Goal: Task Accomplishment & Management: Manage account settings

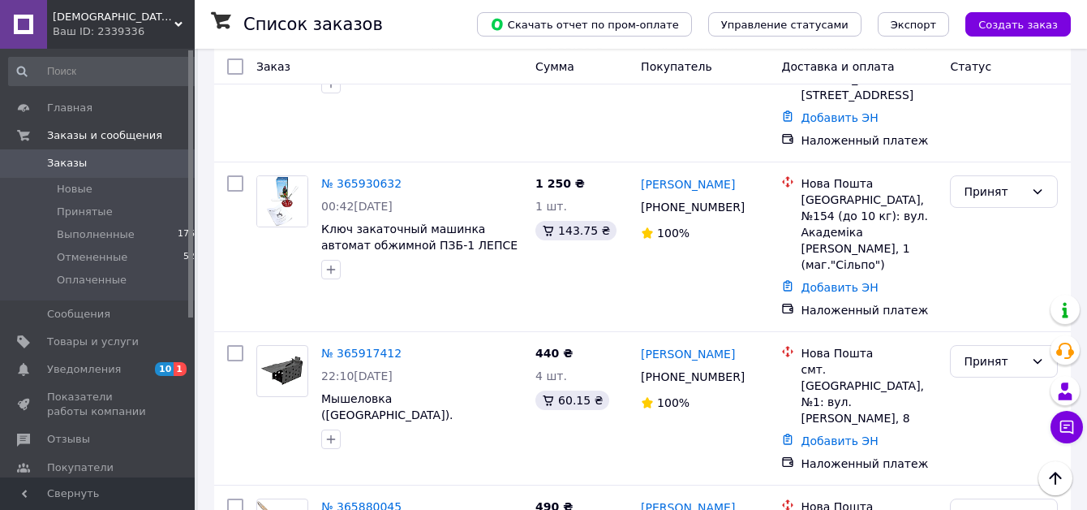
scroll to position [2795, 0]
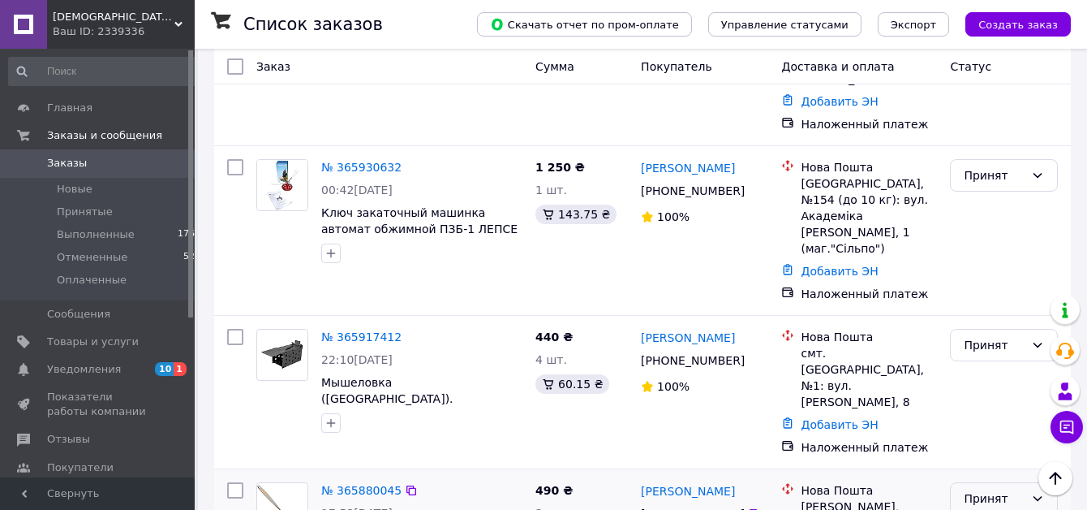
click at [1004, 489] on div "Принят" at bounding box center [994, 498] width 61 height 18
click at [995, 199] on li "Выполнен" at bounding box center [1004, 199] width 106 height 29
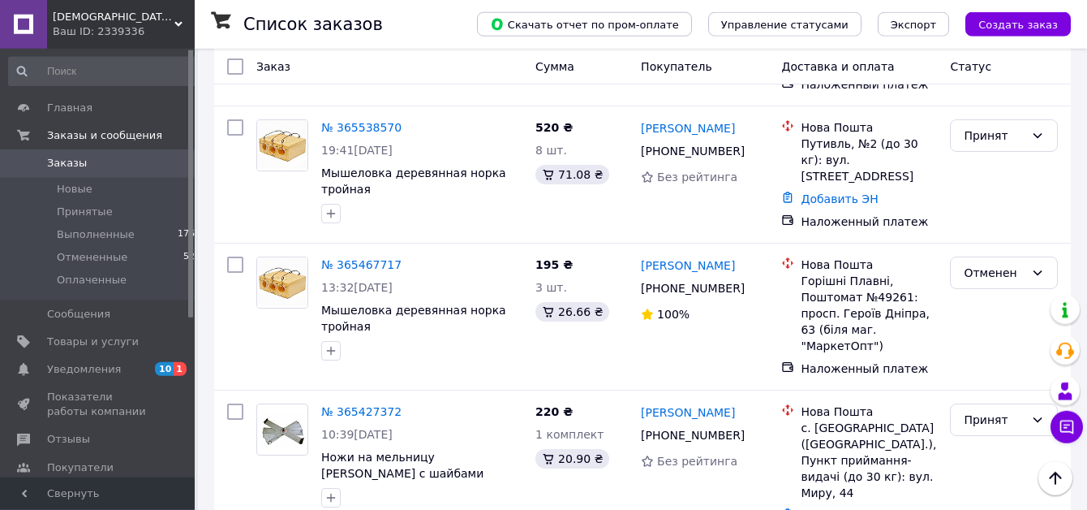
scroll to position [2675, 0]
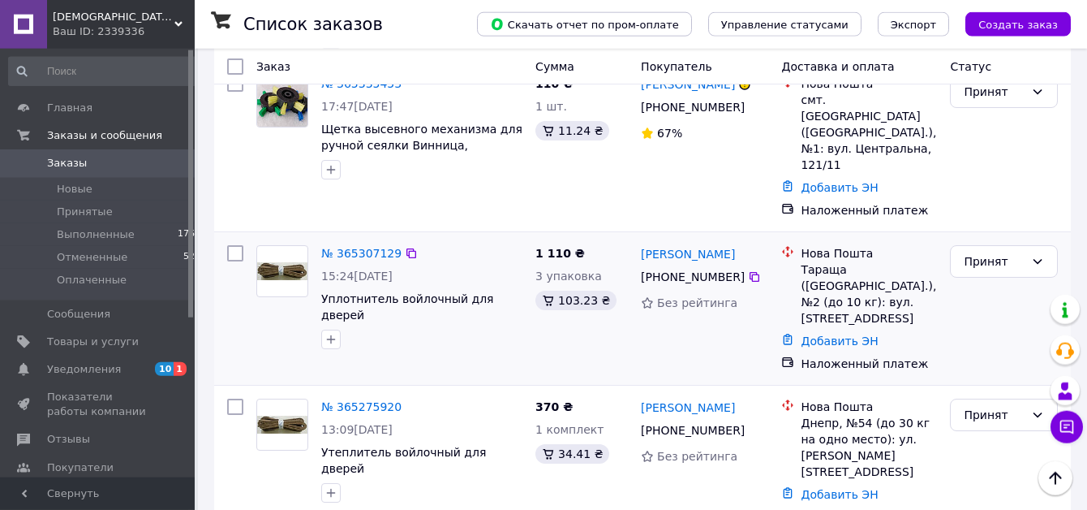
scroll to position [331, 0]
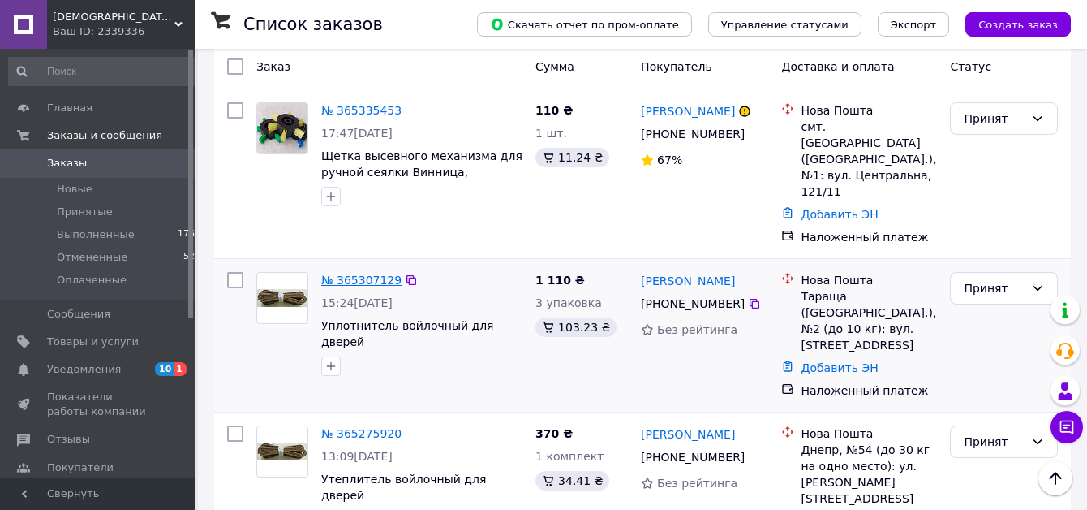
click at [347, 273] on link "№ 365307129" at bounding box center [361, 279] width 80 height 13
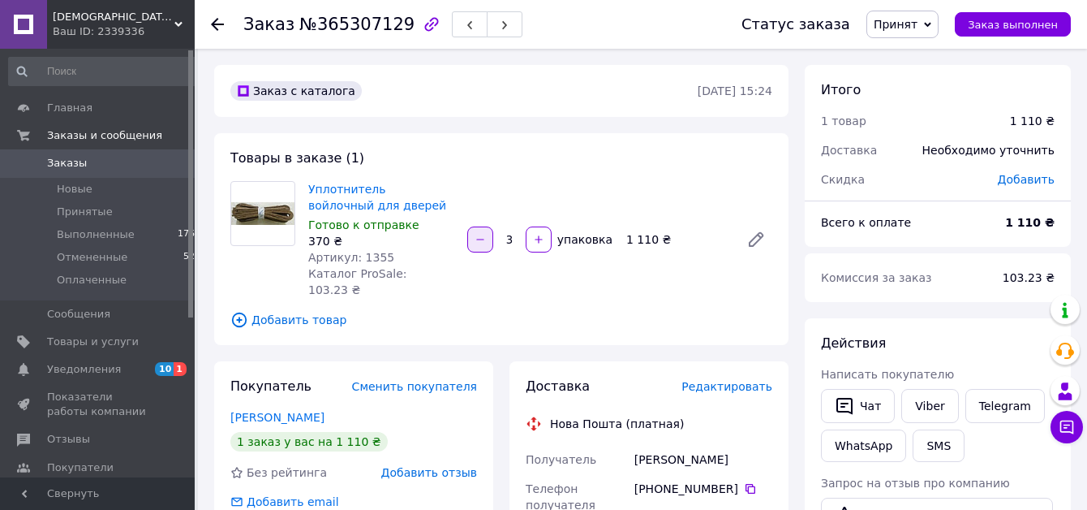
click at [477, 234] on icon "button" at bounding box center [480, 239] width 11 height 11
type input "1"
click at [1021, 25] on span "Заказ выполнен" at bounding box center [1013, 25] width 90 height 12
